Goal: Information Seeking & Learning: Learn about a topic

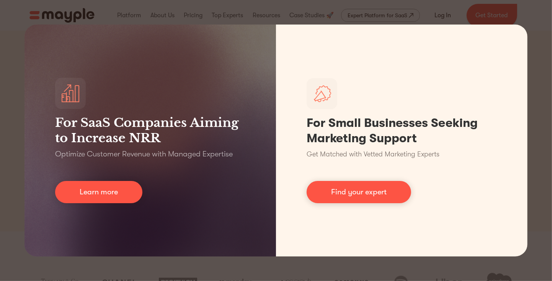
scroll to position [6, 0]
click at [534, 27] on div "For SaaS Companies Aiming to Increase NRR Optimize Customer Revenue with Manage…" at bounding box center [276, 140] width 552 height 281
click at [357, 184] on link "Find your expert" at bounding box center [359, 192] width 104 height 22
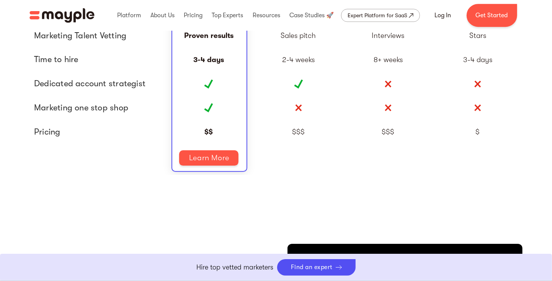
scroll to position [1803, 0]
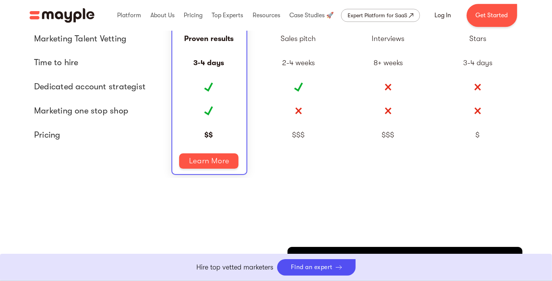
click at [211, 161] on link "Learn More" at bounding box center [208, 160] width 59 height 15
